Goal: Information Seeking & Learning: Learn about a topic

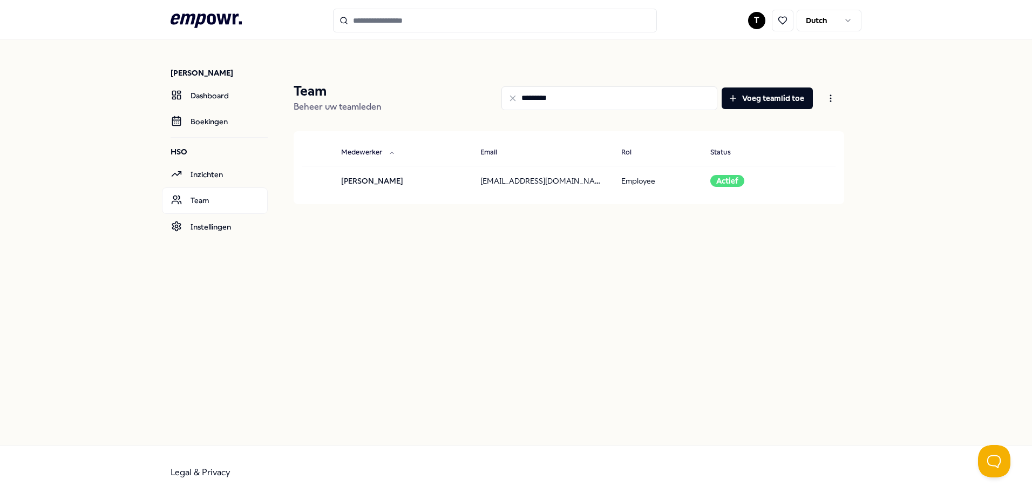
click at [206, 23] on icon ".empowr-logo_svg__cls-1{fill:#03032f}" at bounding box center [206, 21] width 71 height 20
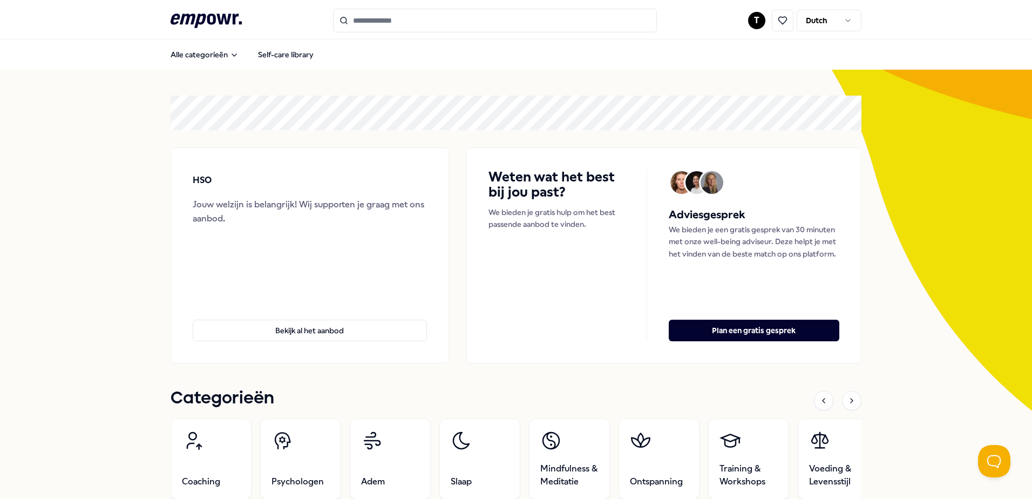
click at [695, 26] on div ".empowr-logo_svg__cls-1{fill:#03032f} T Dutch" at bounding box center [516, 21] width 691 height 24
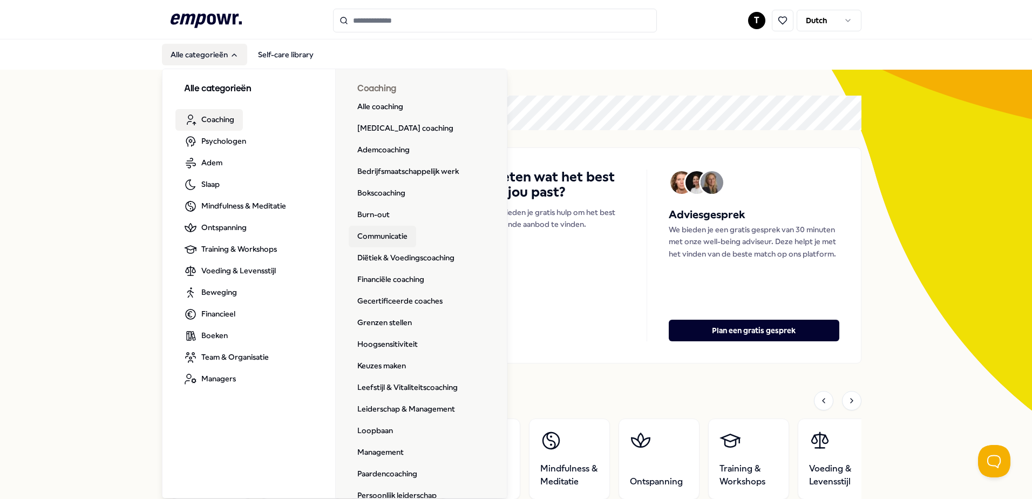
click at [388, 237] on link "Communicatie" at bounding box center [382, 237] width 67 height 22
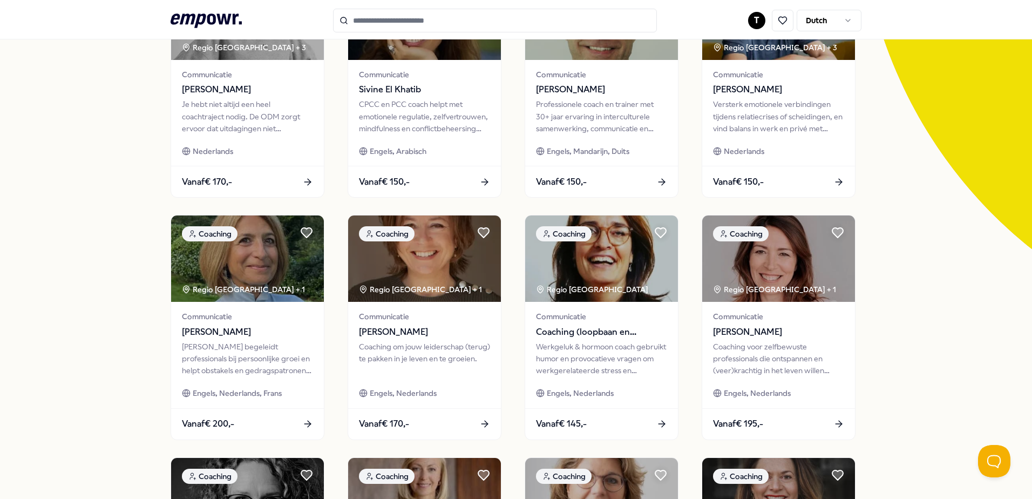
scroll to position [163, 0]
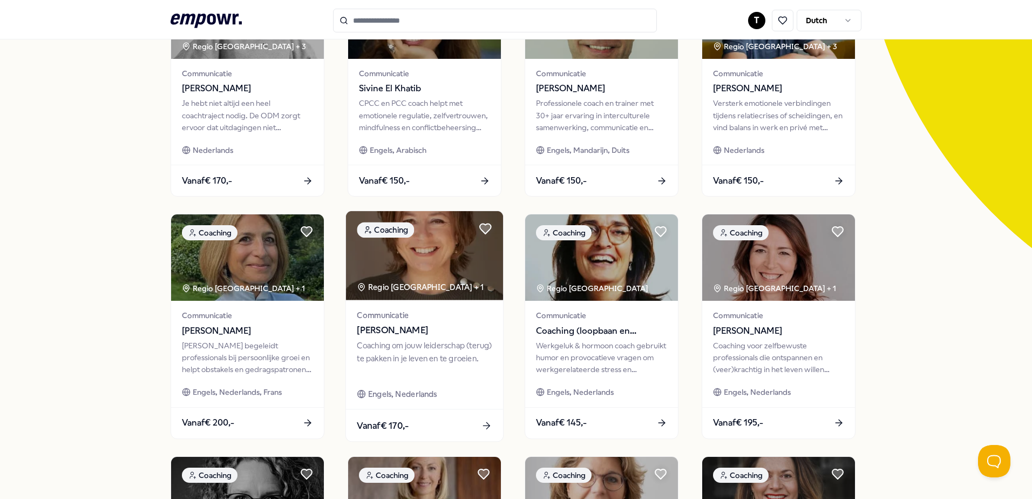
click at [427, 325] on span "[PERSON_NAME]" at bounding box center [424, 330] width 135 height 14
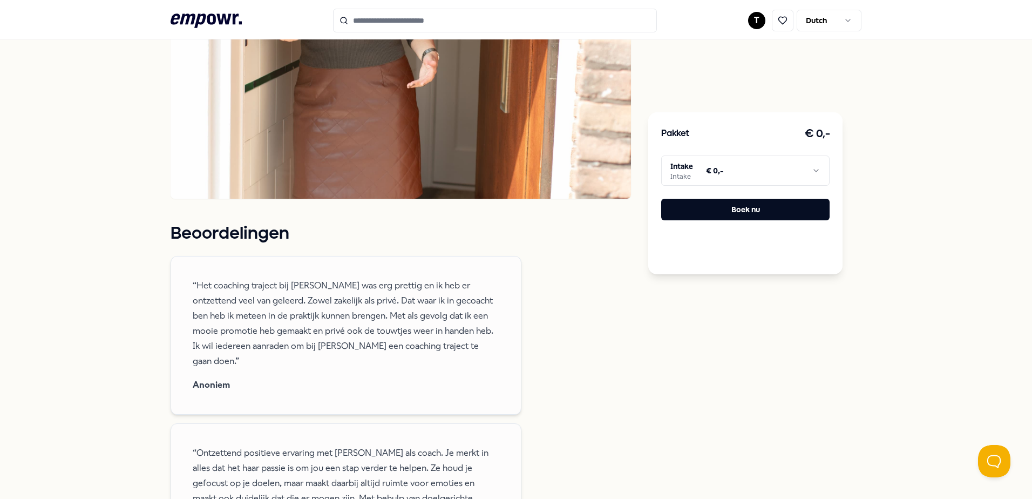
scroll to position [761, 0]
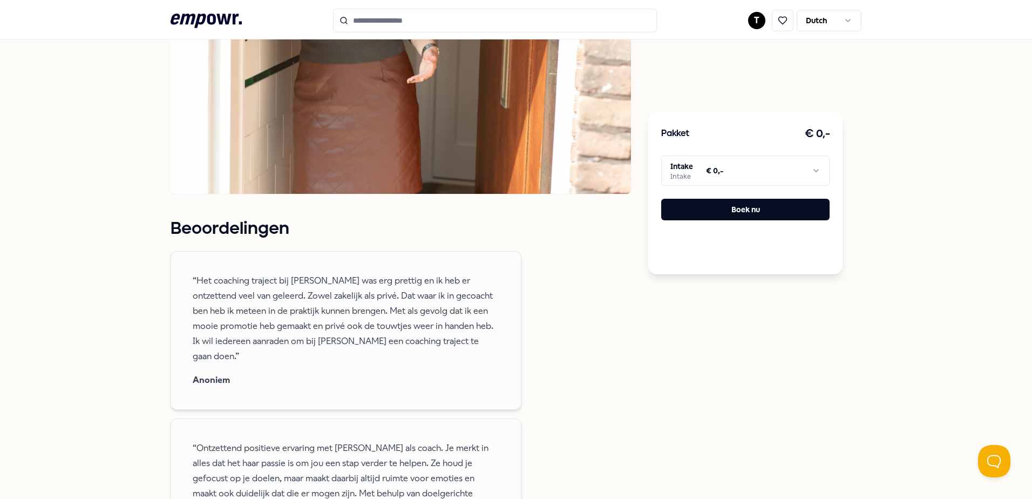
drag, startPoint x: 1021, startPoint y: 258, endPoint x: 1025, endPoint y: 277, distance: 19.3
click at [1025, 277] on main ".empowr-logo_svg__cls-1{fill:#03032f} T Dutch Alle categorieën Self-care librar…" at bounding box center [516, 249] width 1032 height 499
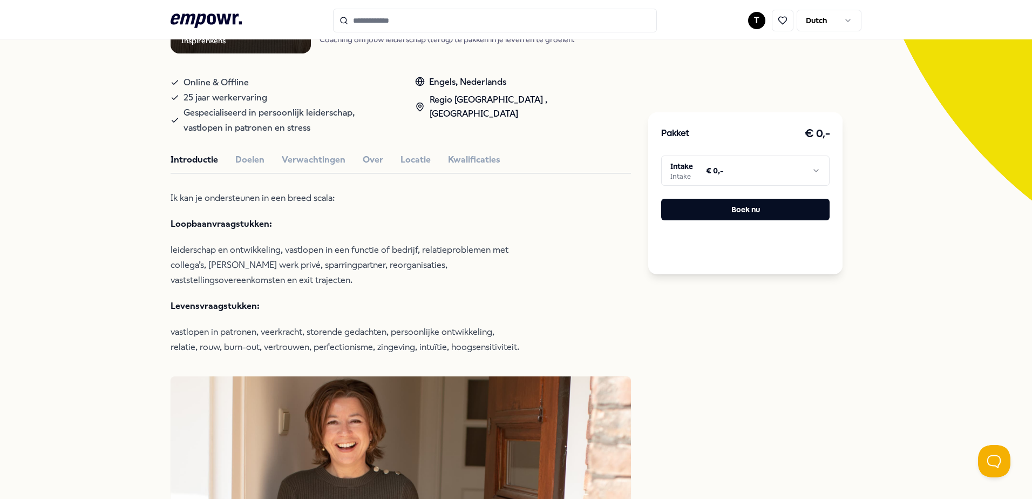
scroll to position [191, 0]
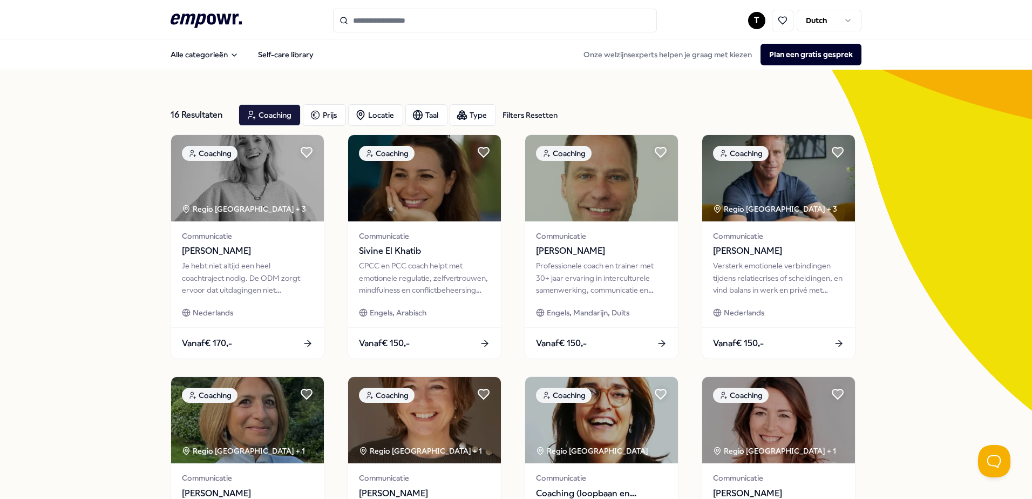
click at [535, 112] on div "Filters Resetten" at bounding box center [530, 115] width 55 height 12
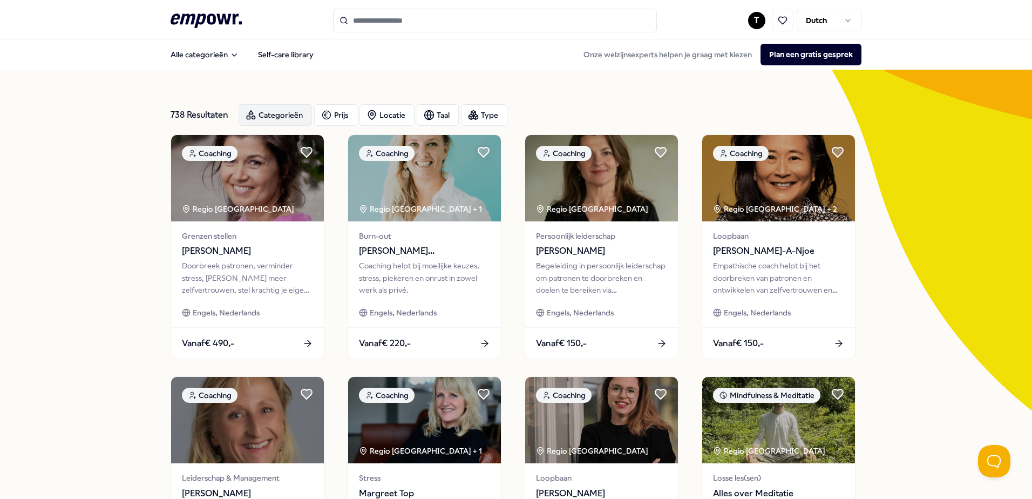
click at [294, 113] on div "Categorieën" at bounding box center [275, 115] width 73 height 22
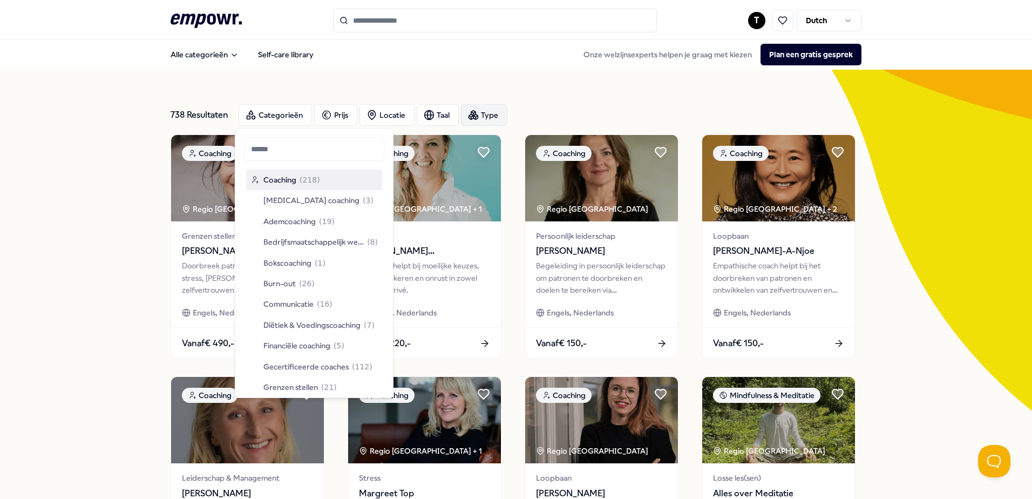
click at [471, 113] on icon "button" at bounding box center [473, 113] width 4 height 5
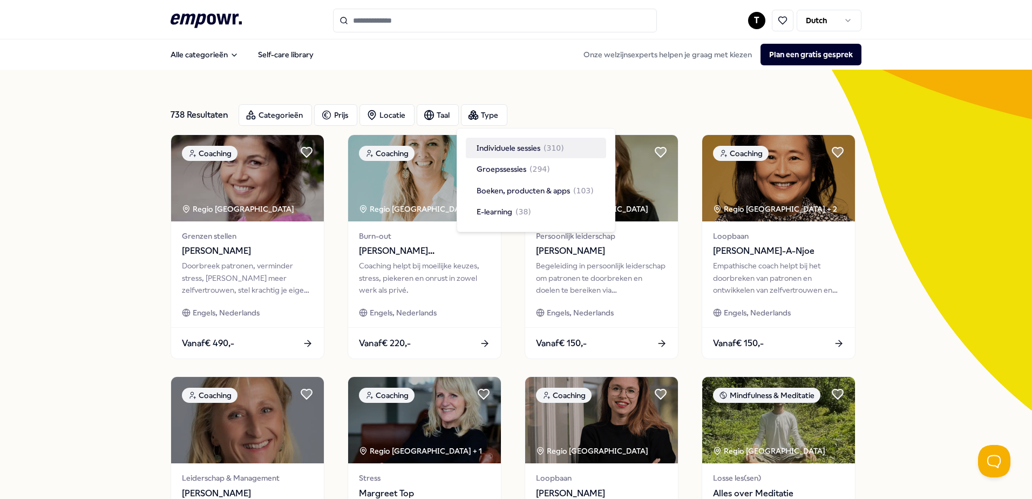
click at [587, 103] on div "738 Resultaten Categorieën Prijs Locatie Taal Type" at bounding box center [516, 115] width 691 height 39
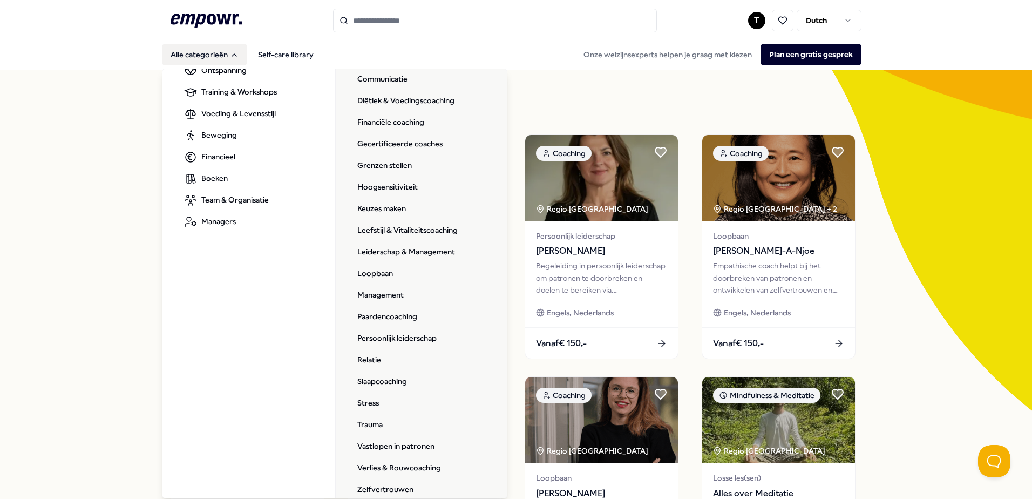
scroll to position [160, 0]
click at [380, 334] on link "Persoonlijk leiderschap" at bounding box center [397, 336] width 97 height 22
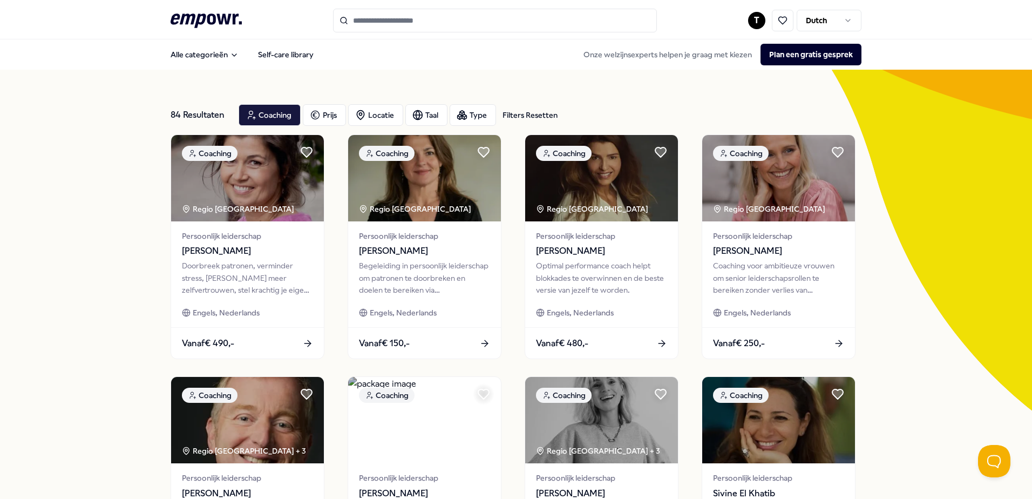
drag, startPoint x: 1024, startPoint y: 135, endPoint x: 1015, endPoint y: 177, distance: 42.5
click at [1015, 177] on div "84 Resultaten Filters Resetten Coaching Prijs Locatie Taal Type Filters Resette…" at bounding box center [516, 491] width 1032 height 843
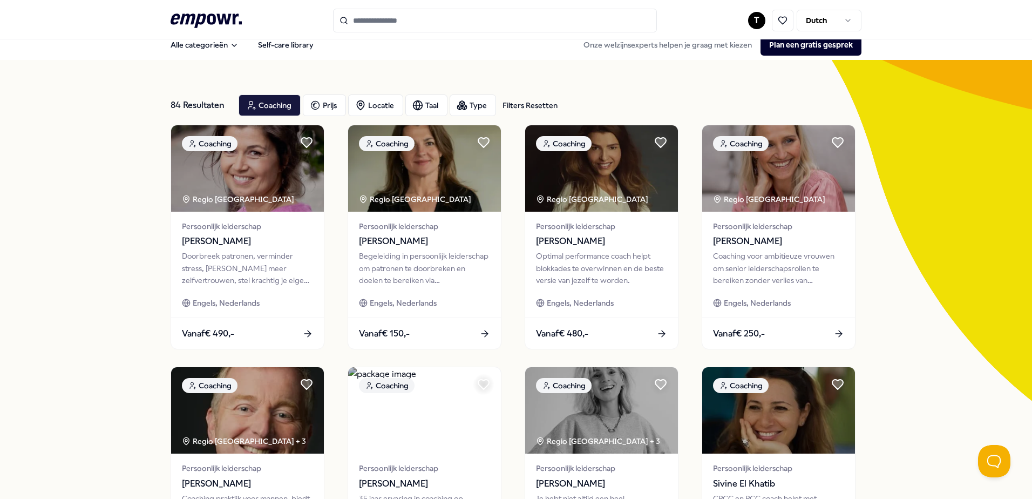
scroll to position [13, 0]
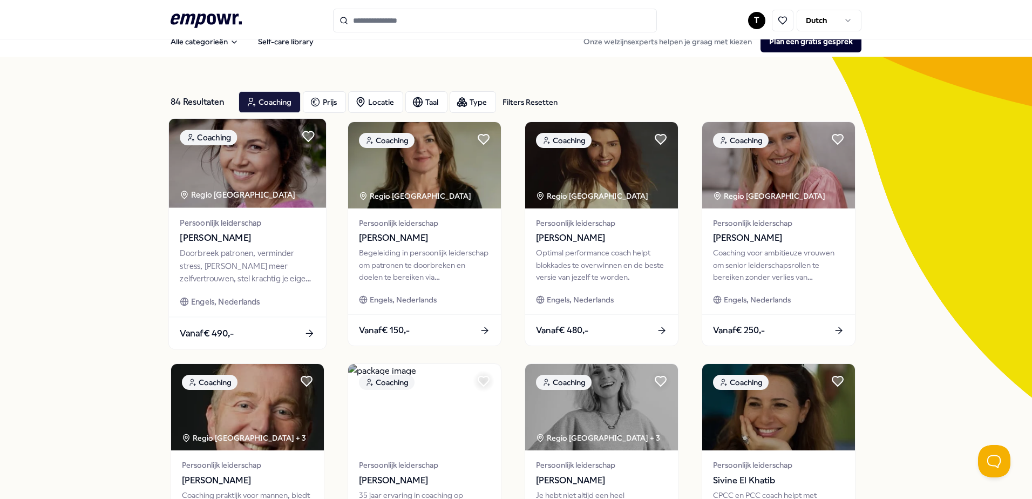
click at [219, 268] on div "Doorbreek patronen, verminder stress, [PERSON_NAME] meer zelfvertrouwen, stel k…" at bounding box center [247, 265] width 135 height 37
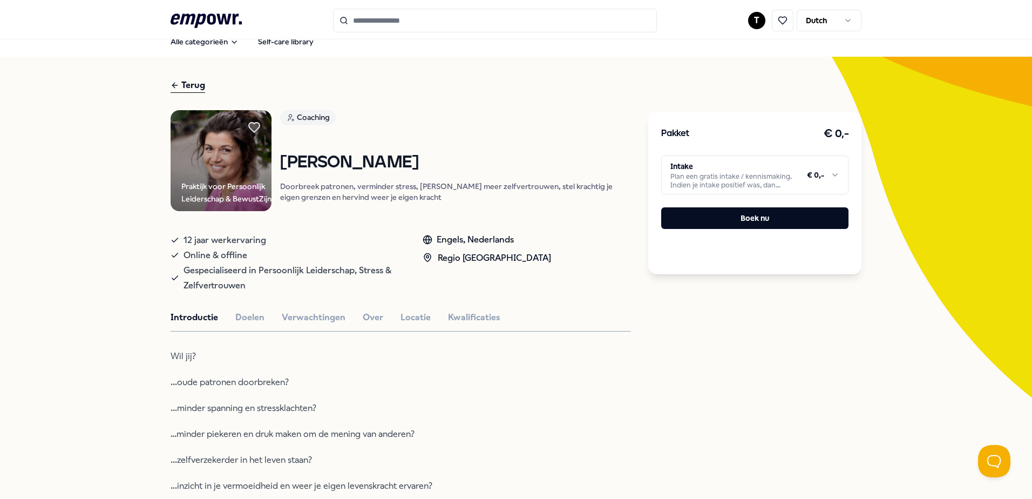
click at [759, 167] on html ".empowr-logo_svg__cls-1{fill:#03032f} T Dutch Alle categorieën Self-care librar…" at bounding box center [516, 249] width 1032 height 499
click at [547, 117] on html ".empowr-logo_svg__cls-1{fill:#03032f} T Dutch Alle categorieën Self-care librar…" at bounding box center [516, 249] width 1032 height 499
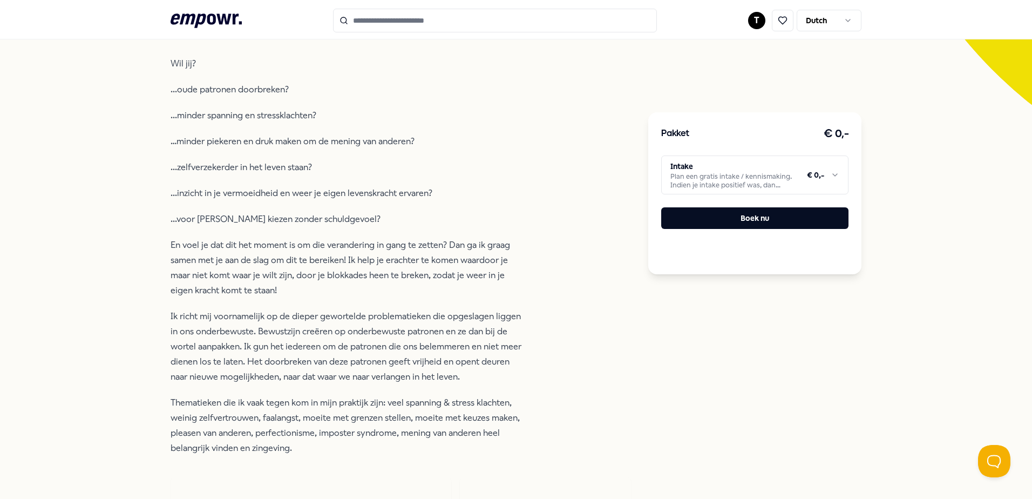
scroll to position [303, 0]
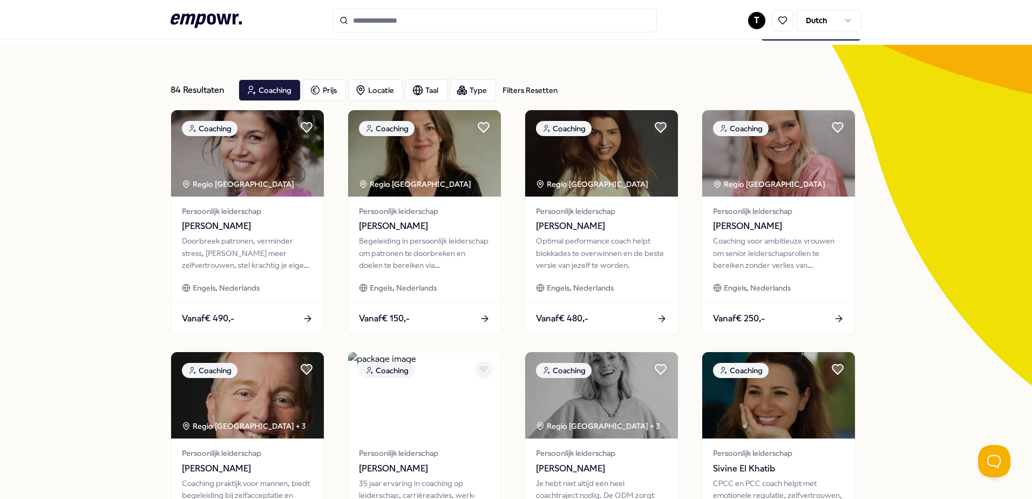
scroll to position [26, 0]
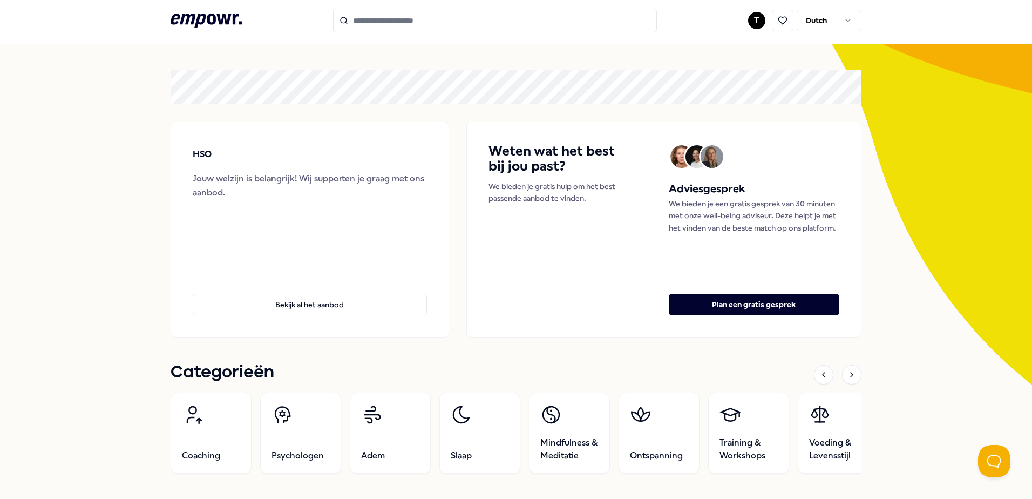
click at [202, 24] on icon ".empowr-logo_svg__cls-1{fill:#03032f}" at bounding box center [206, 21] width 71 height 20
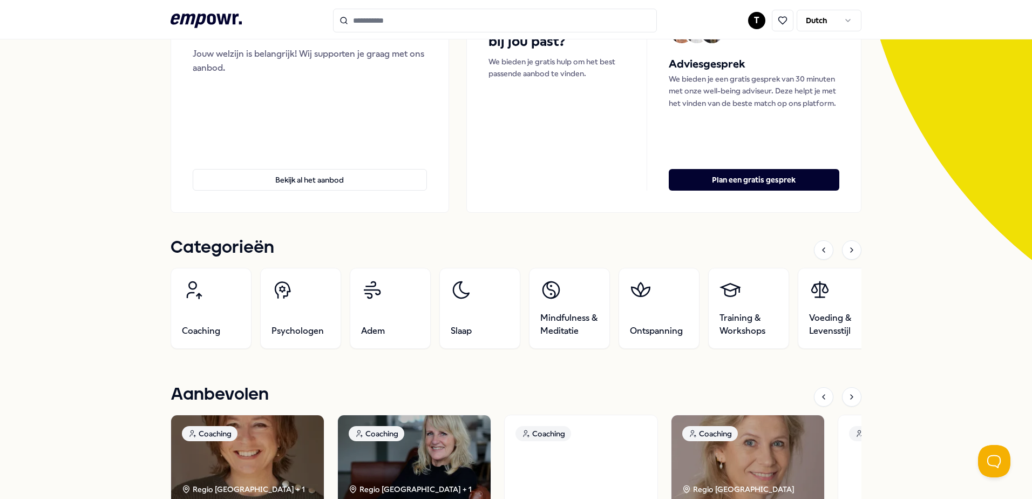
scroll to position [80, 0]
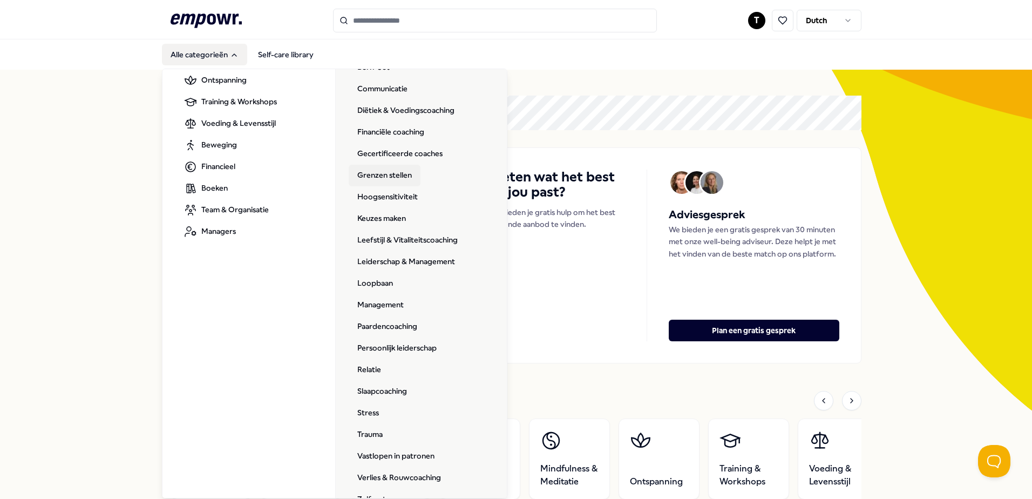
scroll to position [172, 0]
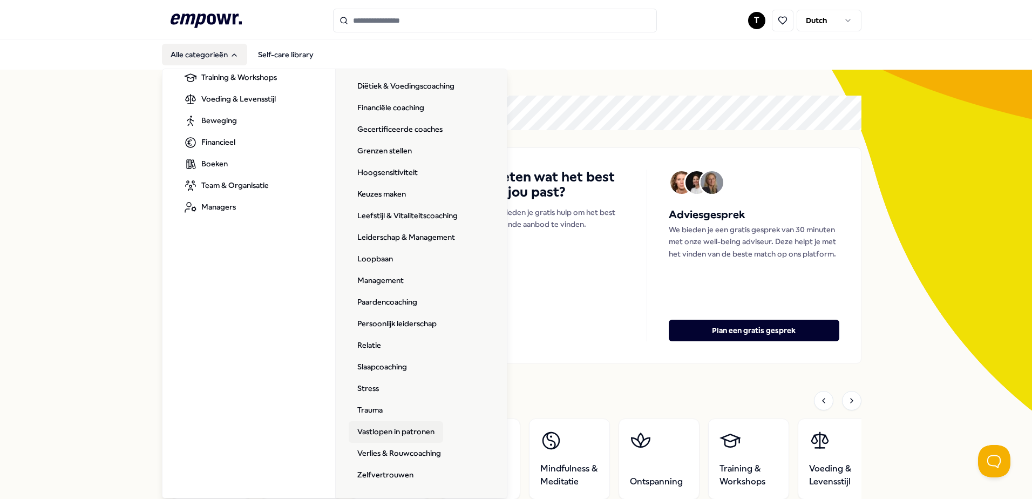
click at [409, 430] on link "Vastlopen in patronen" at bounding box center [396, 432] width 94 height 22
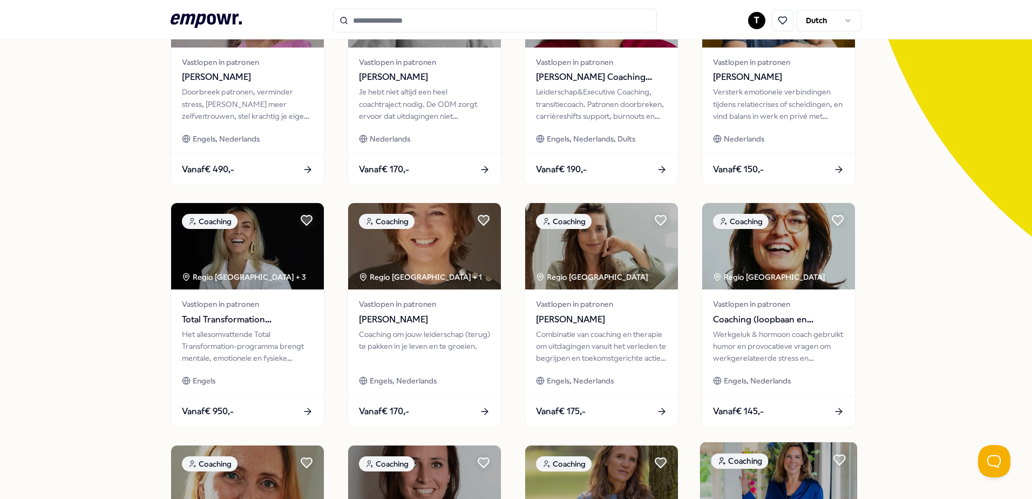
scroll to position [54, 0]
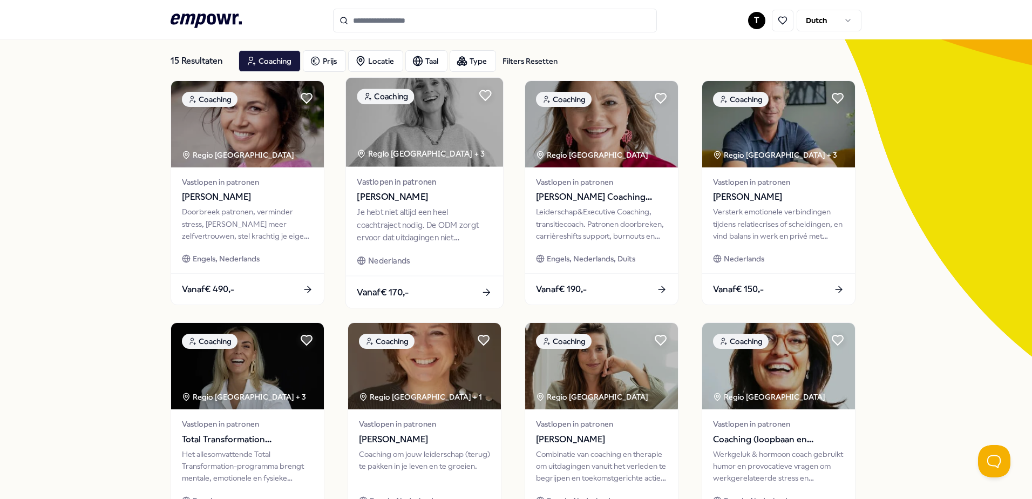
click at [398, 188] on div "Vastlopen in patronen [PERSON_NAME]" at bounding box center [424, 189] width 135 height 29
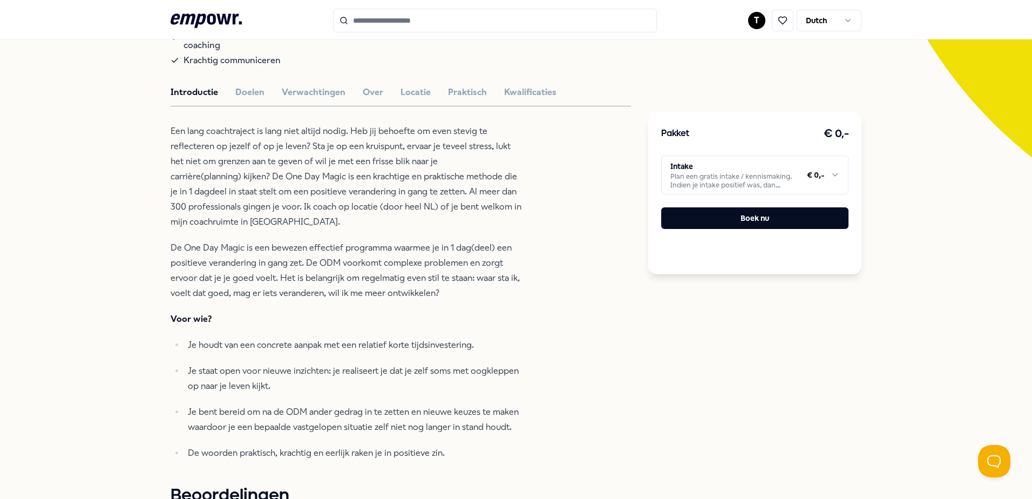
scroll to position [270, 0]
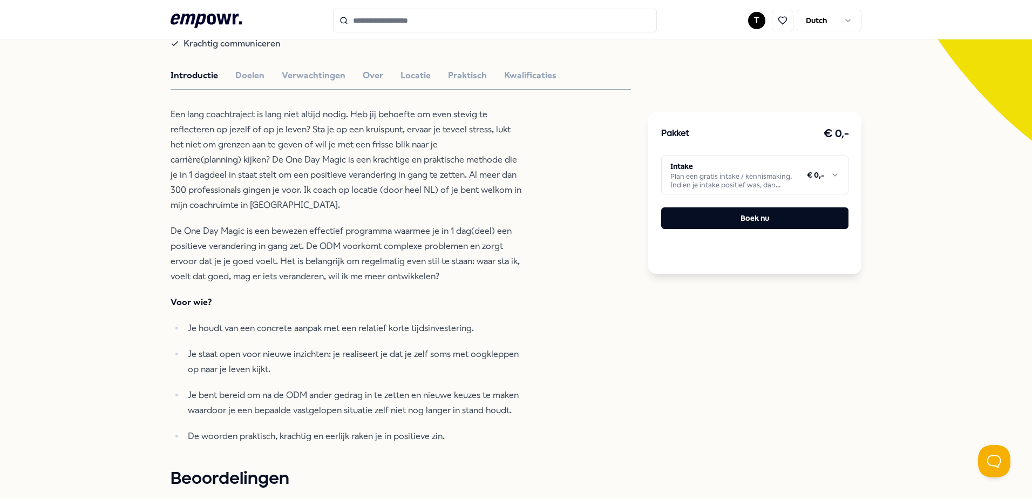
click at [394, 18] on input "Search for products, categories or subcategories" at bounding box center [495, 21] width 324 height 24
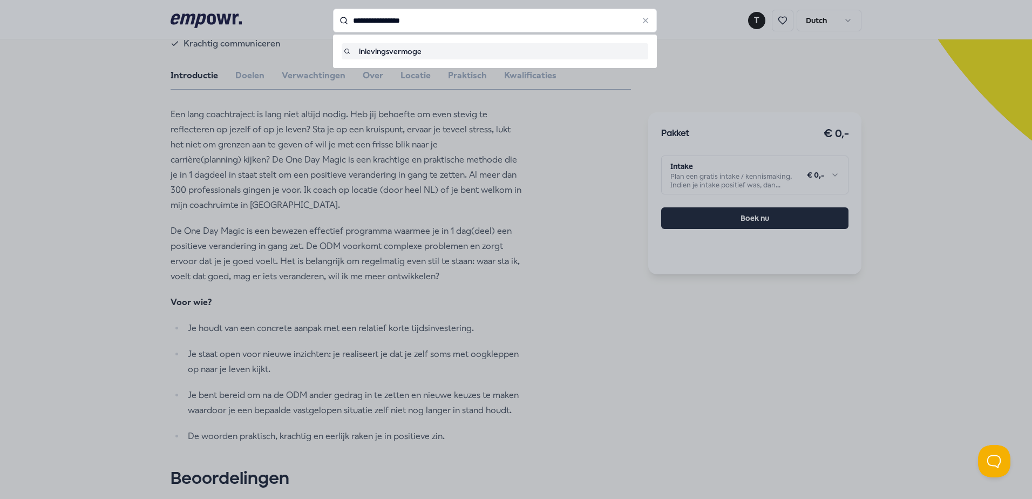
type input "**********"
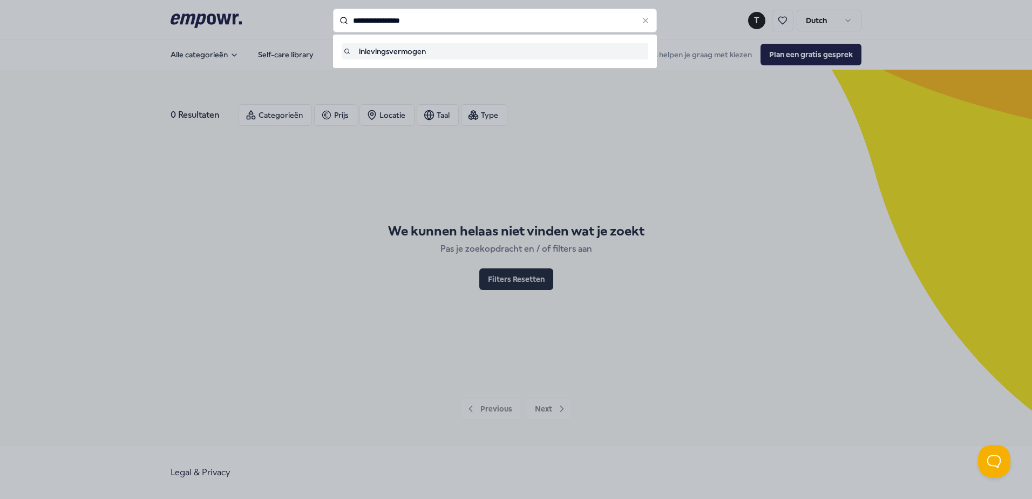
drag, startPoint x: 388, startPoint y: 19, endPoint x: 336, endPoint y: 18, distance: 52.4
click at [336, 18] on input "**********" at bounding box center [495, 21] width 324 height 24
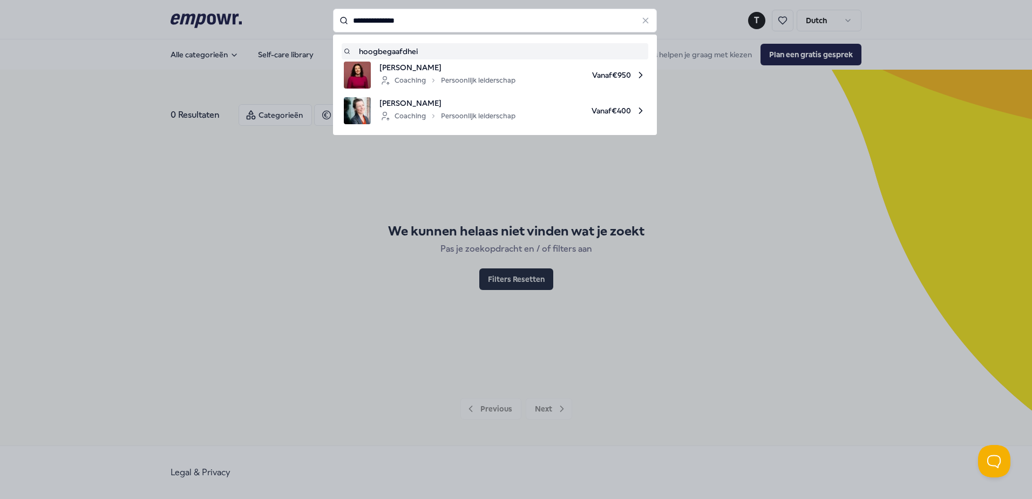
type input "**********"
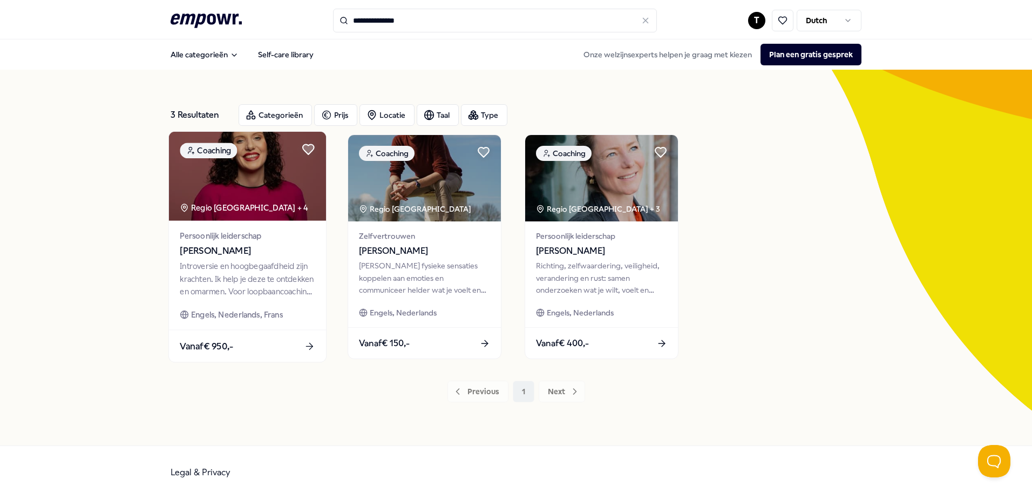
click at [294, 280] on div "Introversie en hoogbegaafdheid zijn krachten. Ik help je deze te ontdekken en o…" at bounding box center [247, 278] width 135 height 37
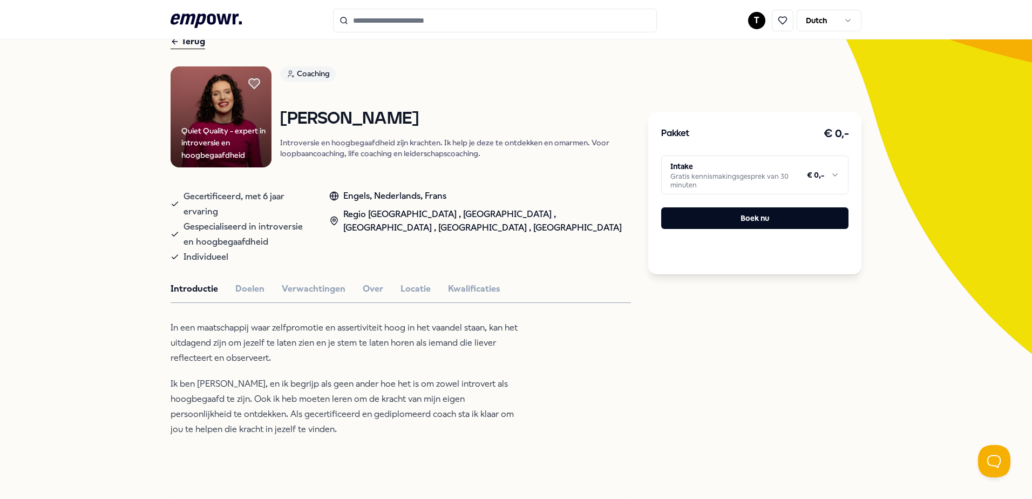
scroll to position [54, 0]
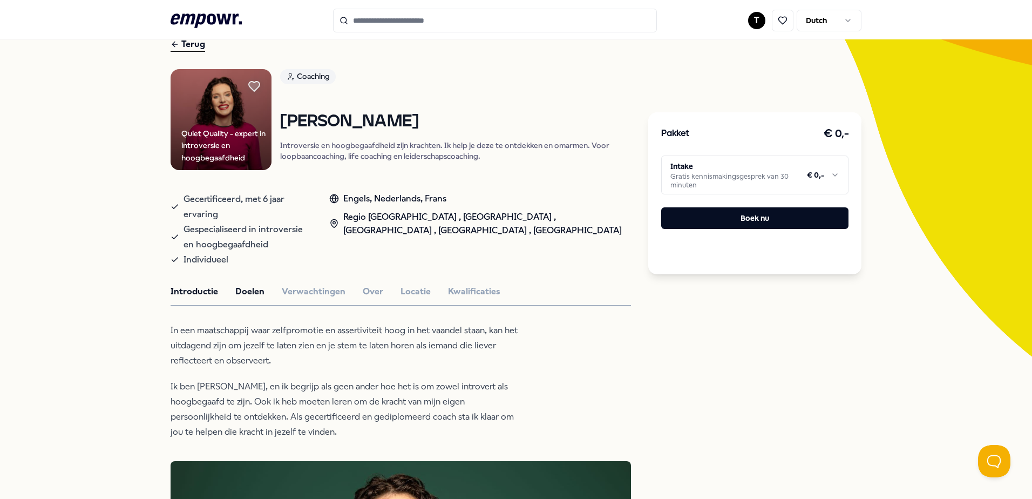
click at [256, 285] on button "Doelen" at bounding box center [249, 292] width 29 height 14
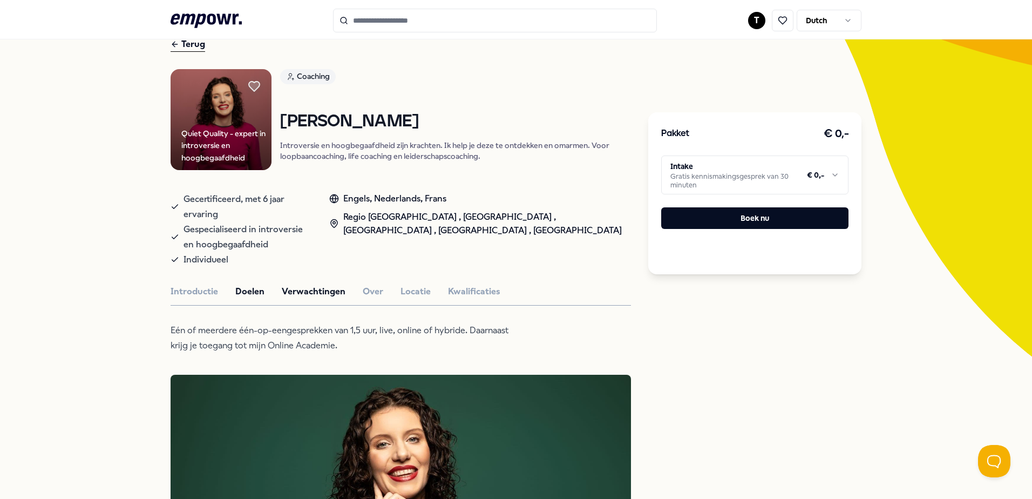
click at [321, 285] on button "Verwachtingen" at bounding box center [314, 292] width 64 height 14
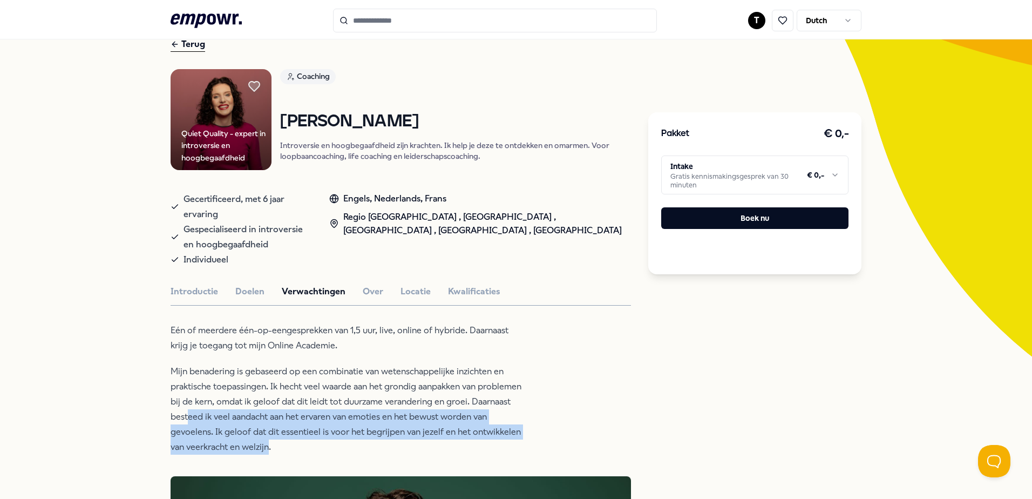
drag, startPoint x: 288, startPoint y: 398, endPoint x: 315, endPoint y: 429, distance: 40.9
click at [315, 429] on p "Mijn benadering is gebaseerd op een combinatie van wetenschappelijke inzichten …" at bounding box center [346, 409] width 351 height 91
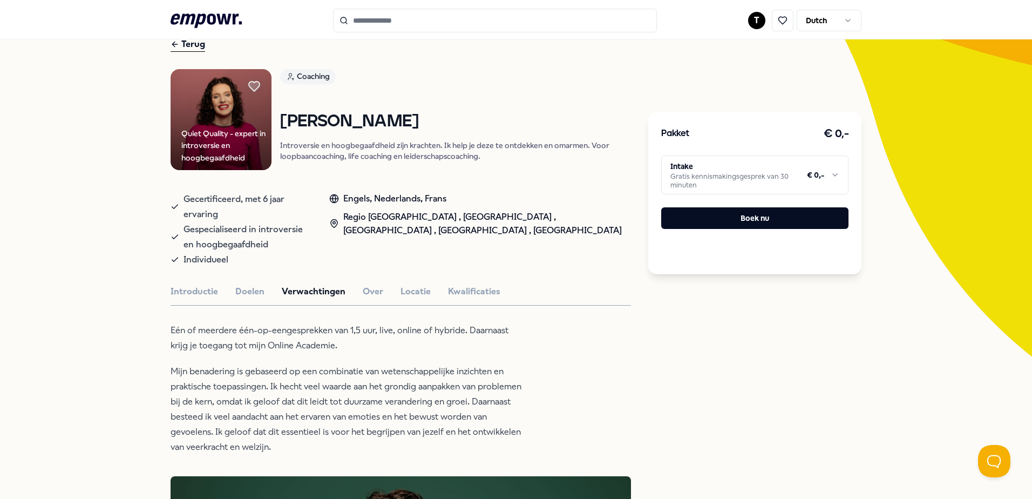
drag, startPoint x: 315, startPoint y: 429, endPoint x: 500, endPoint y: 387, distance: 190.4
click at [500, 387] on p "Mijn benadering is gebaseerd op een combinatie van wetenschappelijke inzichten …" at bounding box center [346, 409] width 351 height 91
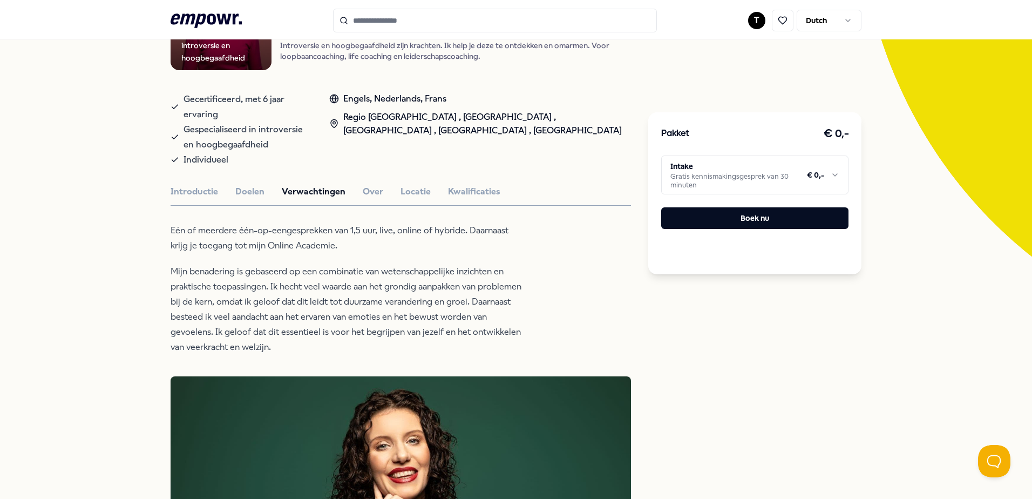
scroll to position [162, 0]
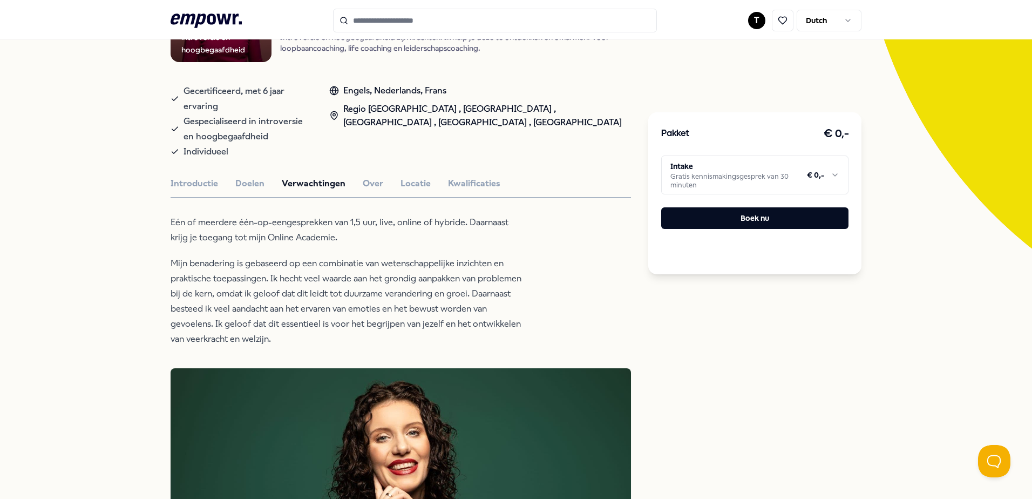
type input "**********"
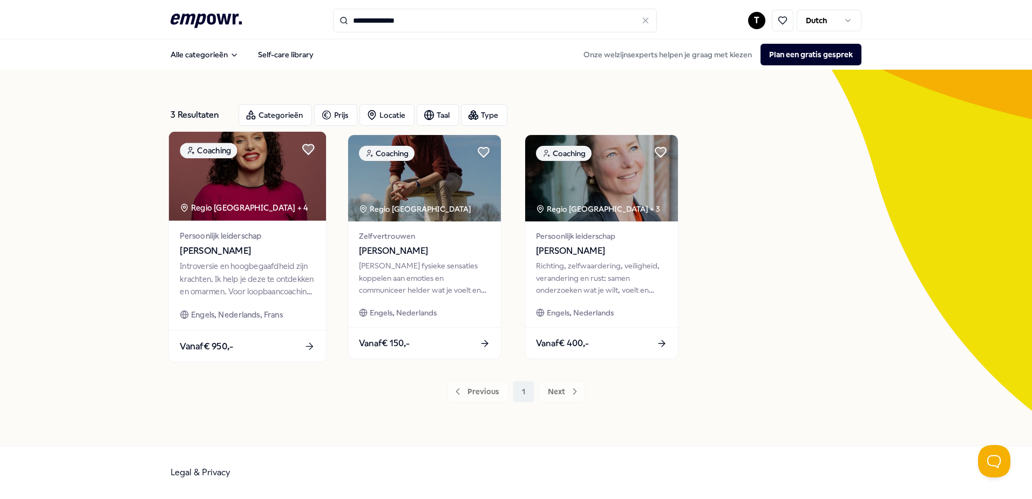
click at [273, 182] on img at bounding box center [247, 176] width 157 height 89
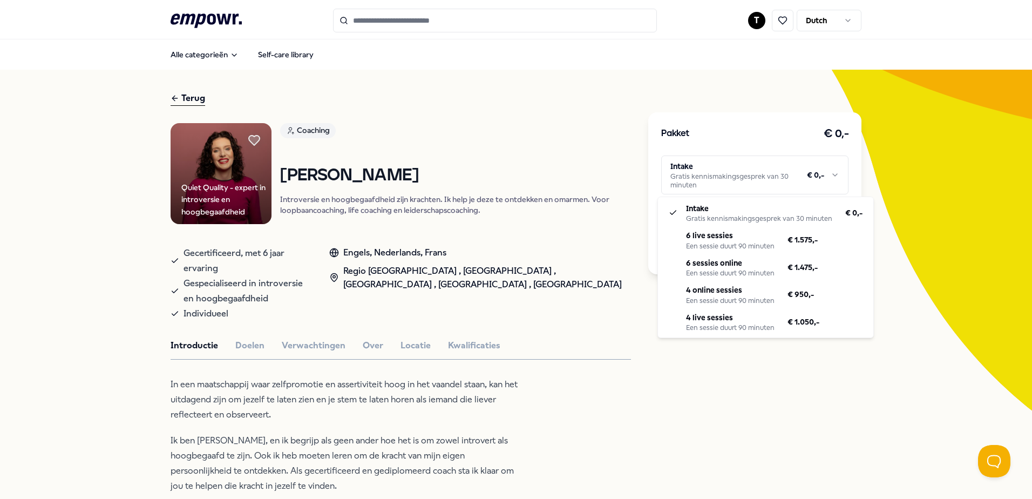
click at [724, 181] on html ".empowr-logo_svg__cls-1{fill:#03032f} T Dutch Alle categorieën Self-care librar…" at bounding box center [516, 249] width 1032 height 499
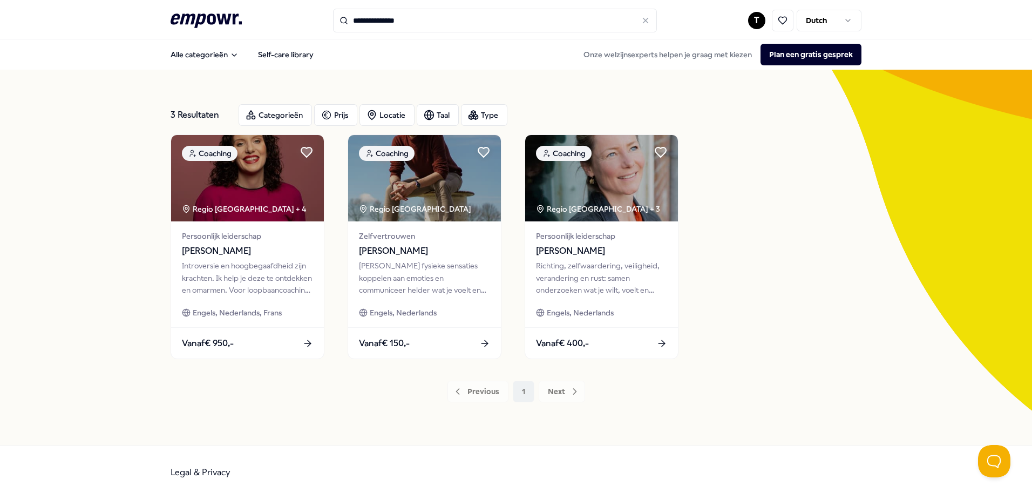
click at [333, 17] on div "**********" at bounding box center [495, 21] width 324 height 24
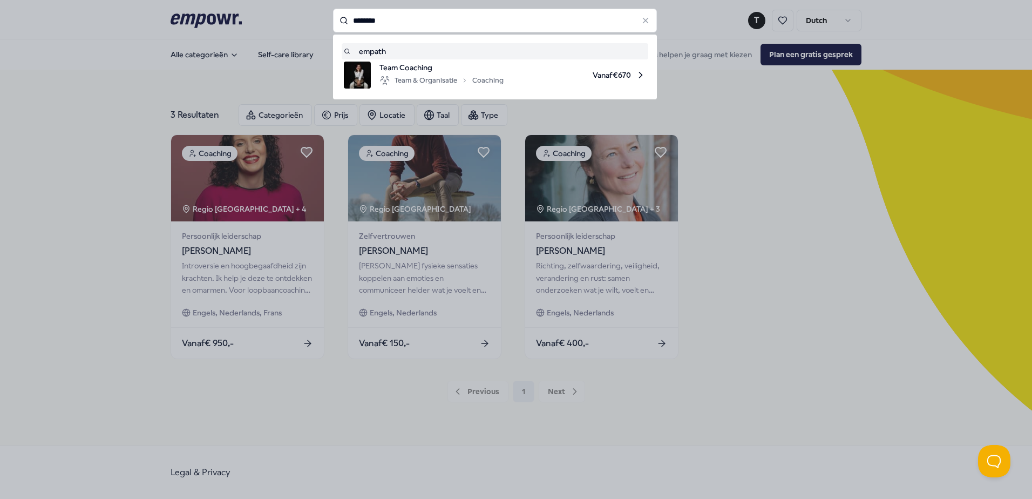
type input "********"
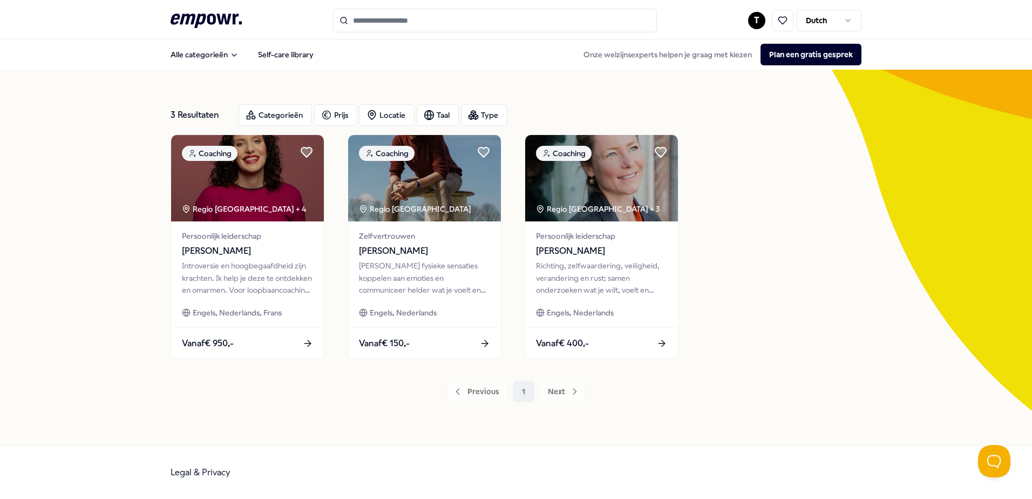
type input "********"
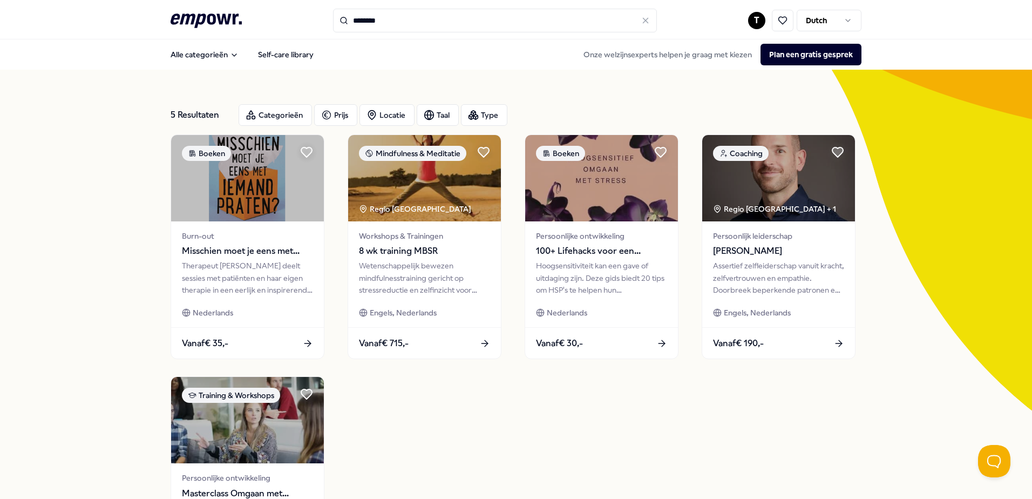
click at [195, 21] on icon at bounding box center [206, 20] width 71 height 14
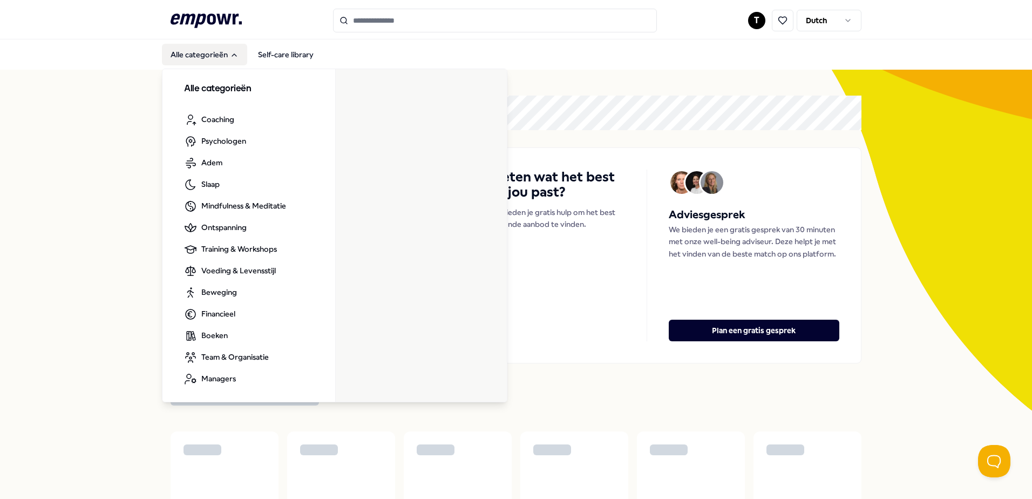
click at [201, 52] on button "Alle categorieën" at bounding box center [204, 55] width 85 height 22
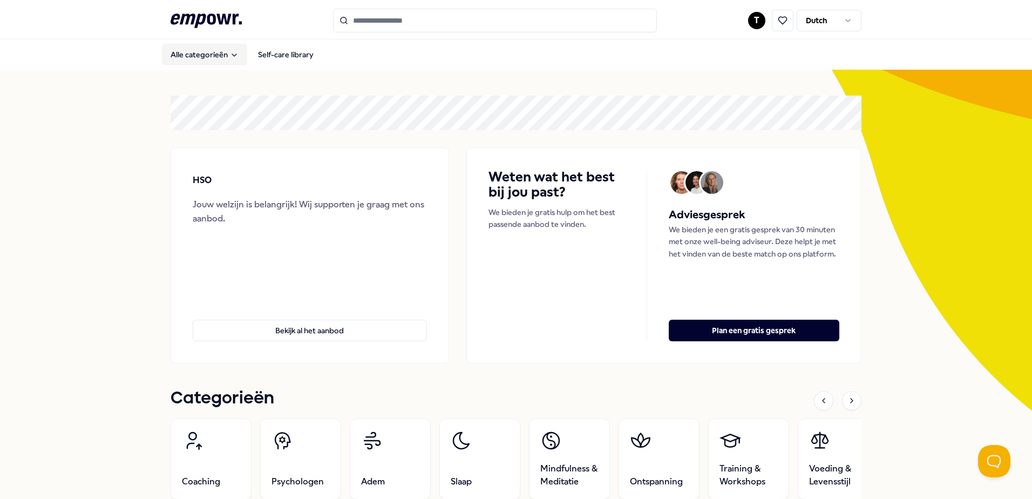
click at [201, 52] on button "Alle categorieën" at bounding box center [204, 55] width 85 height 22
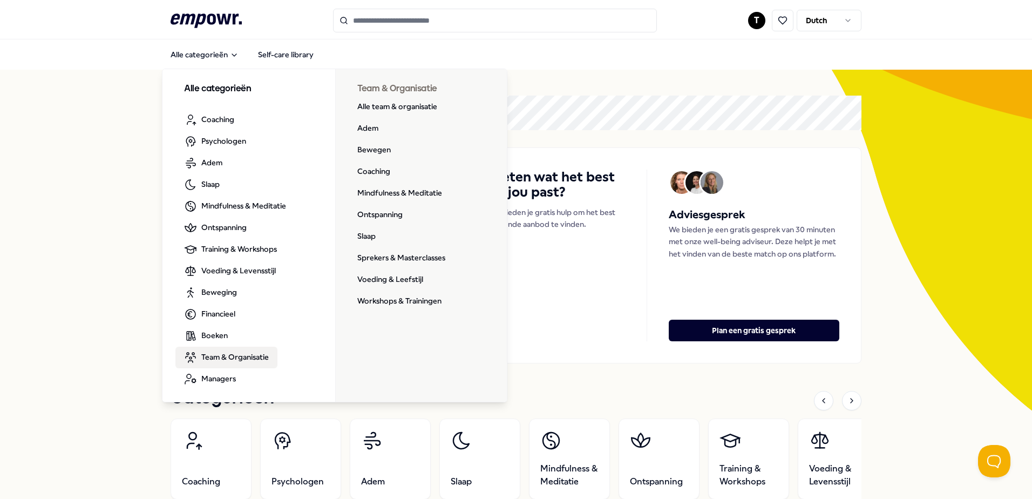
click at [395, 19] on input "Search for products, categories or subcategories" at bounding box center [495, 21] width 324 height 24
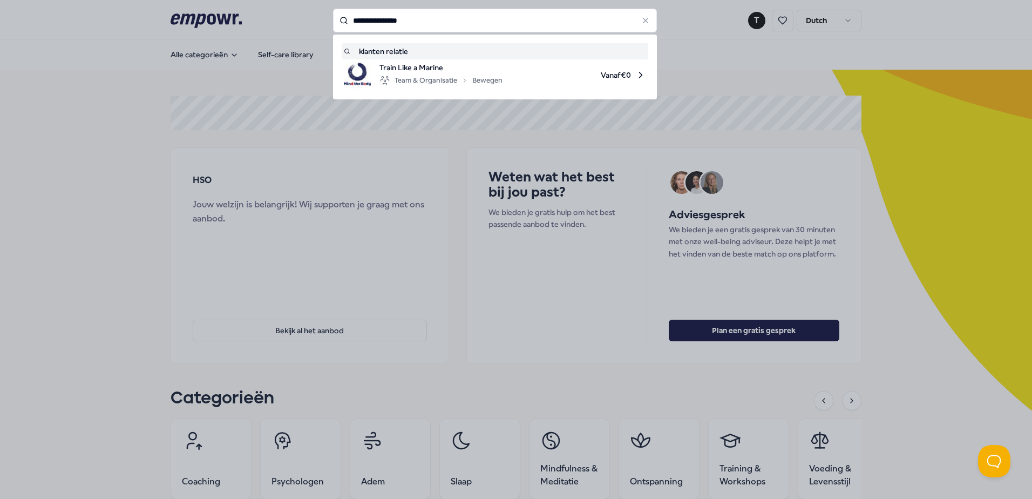
type input "**********"
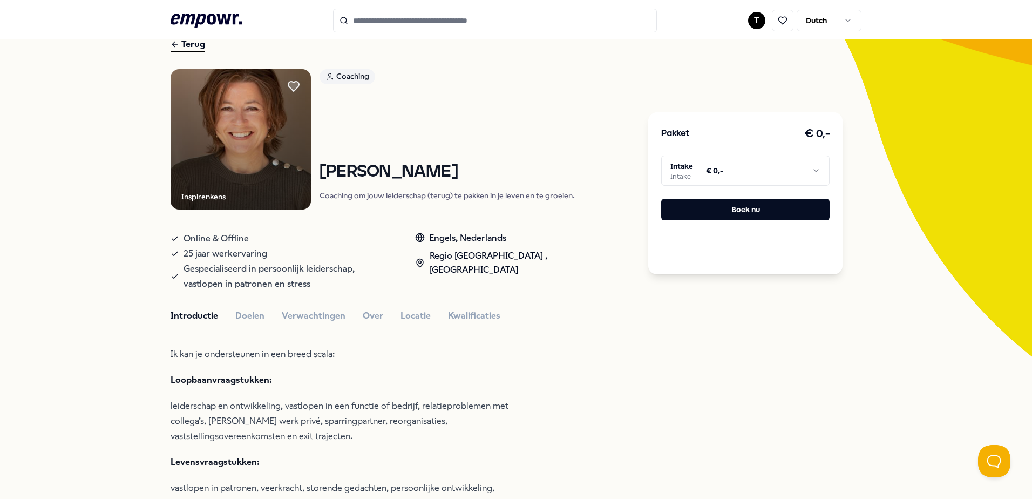
scroll to position [162, 0]
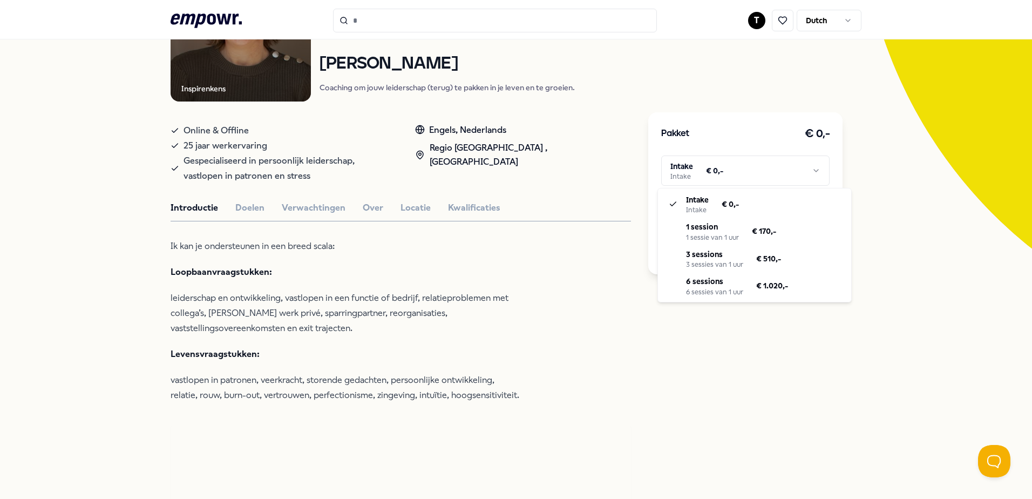
click at [721, 173] on html ".empowr-logo_svg__cls-1{fill:#03032f} T Dutch Alle categorieën Self-care librar…" at bounding box center [516, 249] width 1032 height 499
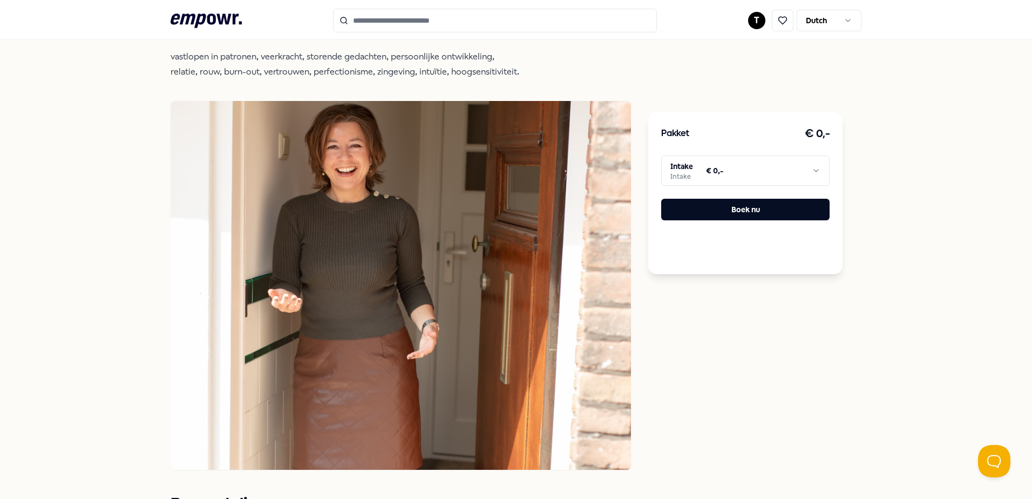
scroll to position [270, 0]
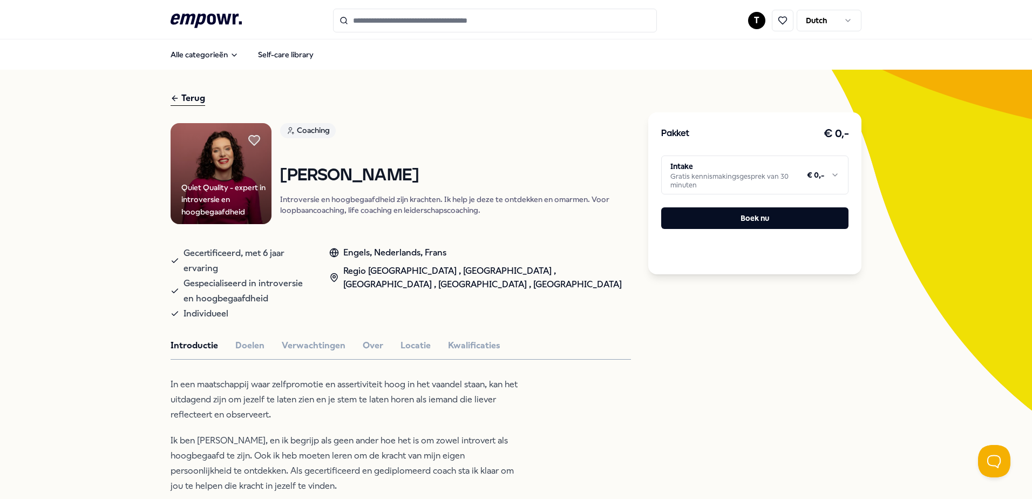
click at [763, 184] on html ".empowr-logo_svg__cls-1{fill:#03032f} T Dutch Alle categorieën Self-care librar…" at bounding box center [516, 249] width 1032 height 499
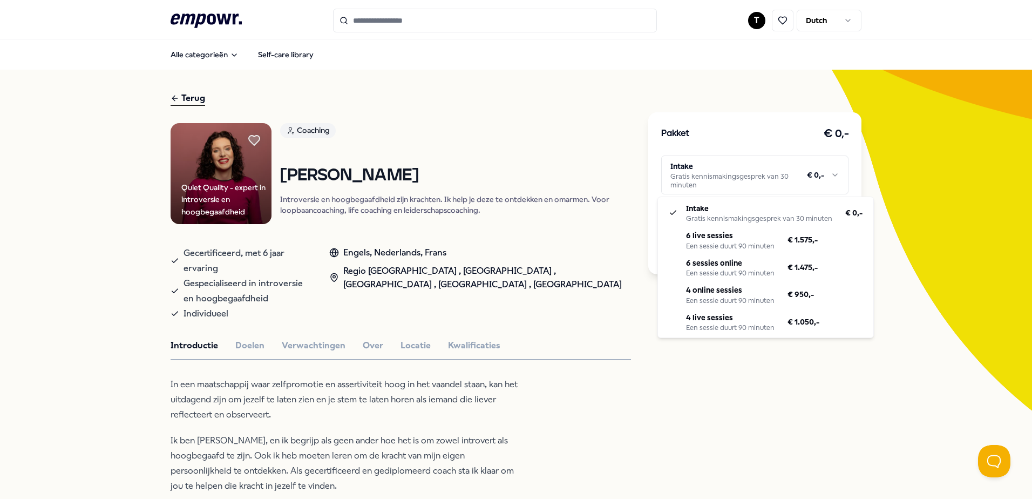
click at [570, 391] on html ".empowr-logo_svg__cls-1{fill:#03032f} T Dutch Alle categorieën Self-care librar…" at bounding box center [516, 249] width 1032 height 499
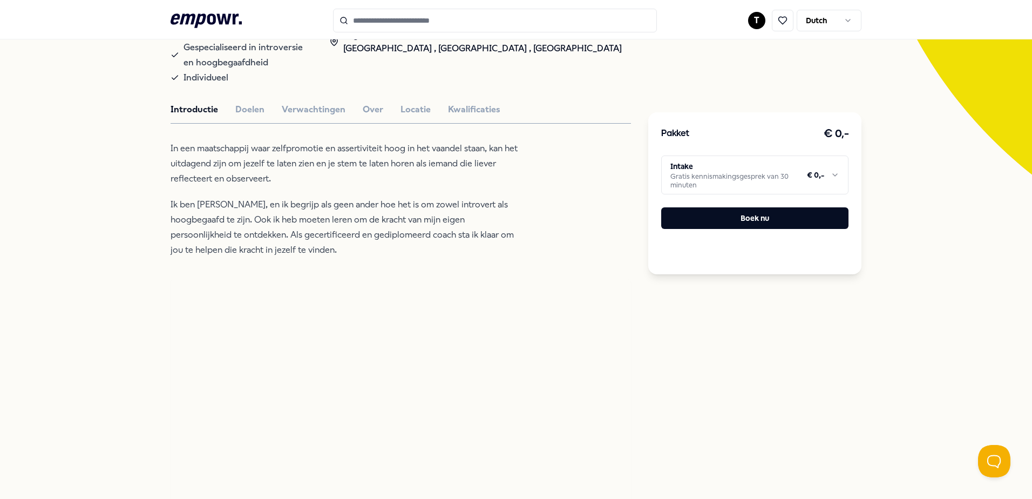
scroll to position [162, 0]
